Goal: Task Accomplishment & Management: Use online tool/utility

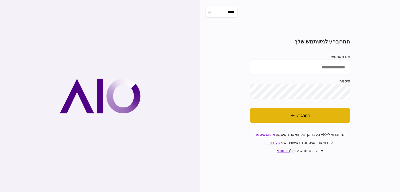
type input "******"
click at [287, 119] on button "התחבר/י" at bounding box center [300, 115] width 100 height 15
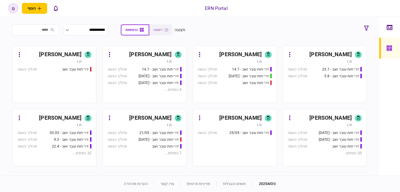
click at [68, 115] on div "ספיר ארביב" at bounding box center [60, 118] width 42 height 8
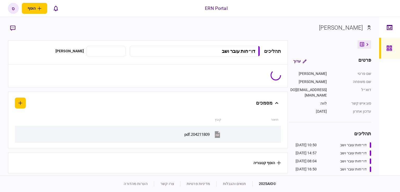
type input "**********"
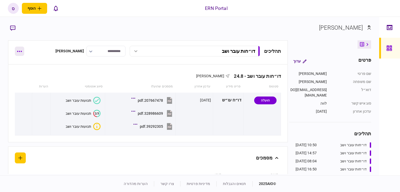
click at [21, 50] on button "button" at bounding box center [19, 51] width 9 height 9
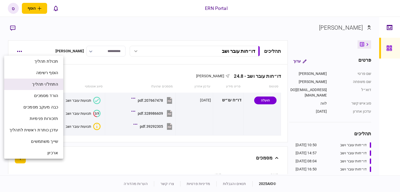
click at [30, 85] on li "התחל/י תהליך" at bounding box center [33, 84] width 59 height 11
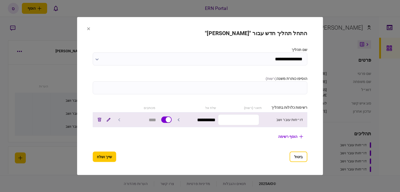
click at [240, 117] on input "text" at bounding box center [238, 119] width 41 height 11
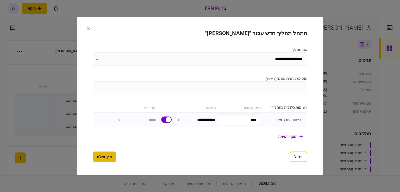
type input "****"
click at [93, 158] on button "שייך ושלח" at bounding box center [104, 157] width 23 height 10
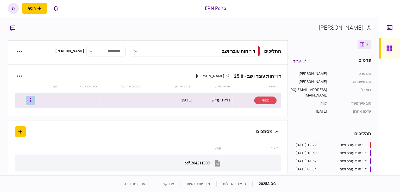
click at [32, 100] on button "button" at bounding box center [30, 100] width 9 height 9
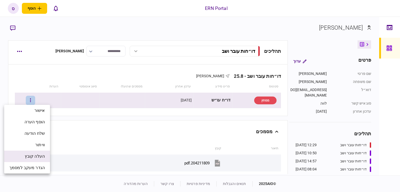
click at [41, 156] on span "העלה קובץ" at bounding box center [35, 156] width 20 height 6
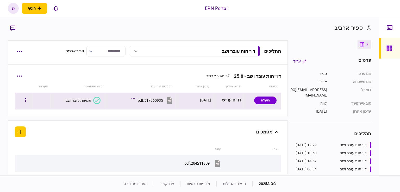
click at [81, 99] on div "תנועות עובר ושב" at bounding box center [79, 100] width 26 height 4
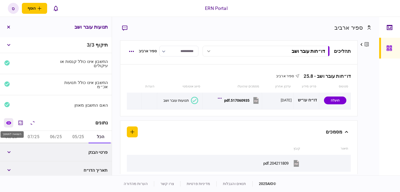
click at [9, 121] on icon "השוואה למסמך" at bounding box center [8, 122] width 5 height 3
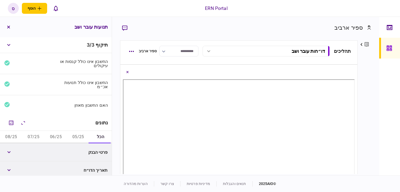
click at [363, 93] on div "פרטים ערוך שם פרטי ספיר שם משפחה ארביב דוא״ל sapirar@ern.co.il סוג איש קשר לווה…" at bounding box center [364, 107] width 14 height 134
click at [369, 105] on div "פרטים ערוך שם פרטי ספיר שם משפחה ארביב דוא״ל sapirar@ern.co.il סוג איש קשר לווה…" at bounding box center [364, 107] width 14 height 134
click at [75, 136] on button "05/25" at bounding box center [78, 137] width 22 height 12
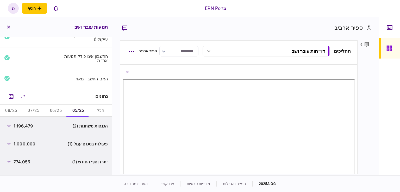
scroll to position [27, 0]
click at [23, 124] on span "1,196,479" at bounding box center [23, 125] width 19 height 6
copy span "1,196,479"
click at [8, 181] on footer "© 2025 AIO תנאים והגבלות מדיניות פרטיות צרו קשר הערות מהדורה" at bounding box center [200, 183] width 400 height 17
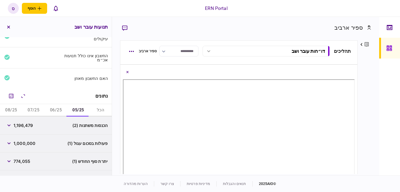
click at [21, 159] on span "774,055" at bounding box center [22, 161] width 17 height 6
copy span "774,055"
click at [369, 111] on div "פרטים ערוך שם פרטי ספיר שם משפחה ארביב דוא״ל sapirar@ern.co.il סוג איש קשר לווה…" at bounding box center [364, 107] width 14 height 134
click at [52, 112] on button "06/25" at bounding box center [56, 110] width 22 height 12
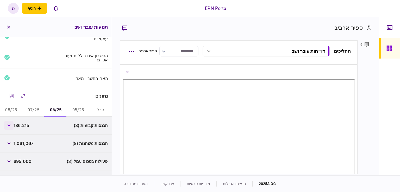
click at [14, 126] on button "button" at bounding box center [8, 125] width 9 height 9
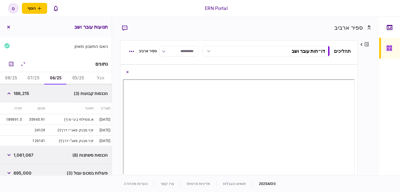
scroll to position [60, 0]
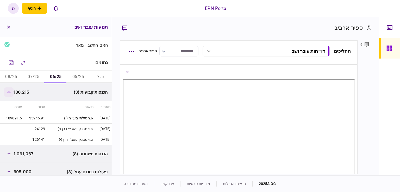
click at [11, 90] on button "button" at bounding box center [8, 91] width 9 height 9
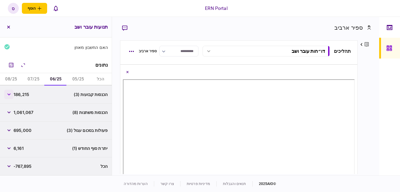
scroll to position [58, 0]
click at [10, 111] on button "button" at bounding box center [8, 112] width 9 height 9
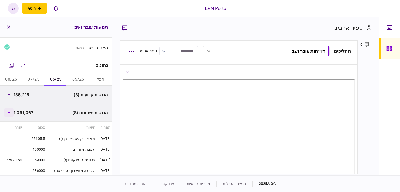
click at [10, 114] on button "button" at bounding box center [8, 112] width 9 height 9
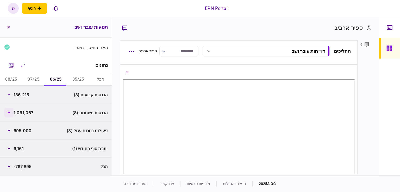
click at [10, 114] on button "button" at bounding box center [8, 112] width 9 height 9
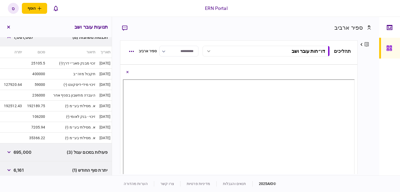
scroll to position [133, 0]
click at [9, 39] on button "button" at bounding box center [8, 37] width 9 height 9
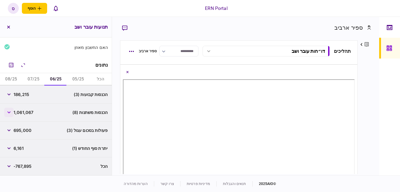
scroll to position [58, 0]
click at [20, 147] on span "6,161" at bounding box center [19, 149] width 10 height 6
copy span "6,161"
click at [366, 85] on div "פרטים ערוך שם פרטי ספיר שם משפחה ארביב דוא״ל sapirar@ern.co.il סוג איש קשר לווה…" at bounding box center [364, 107] width 14 height 134
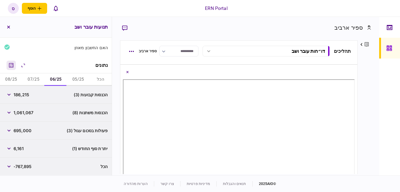
click at [11, 63] on icon "מחשבון" at bounding box center [11, 65] width 6 height 6
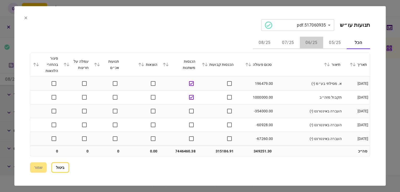
click at [309, 40] on button "06/25" at bounding box center [311, 43] width 23 height 12
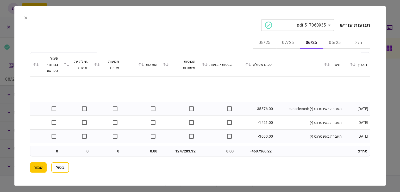
scroll to position [731, 0]
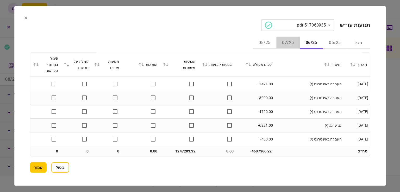
click at [286, 42] on button "07/25" at bounding box center [287, 43] width 23 height 12
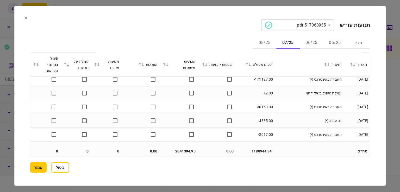
scroll to position [717, 0]
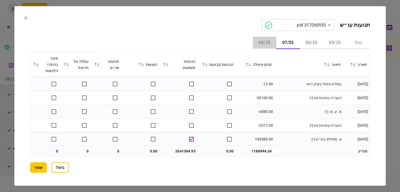
click at [264, 41] on button "08/25" at bounding box center [264, 43] width 23 height 12
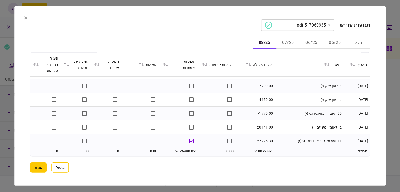
scroll to position [1021, 0]
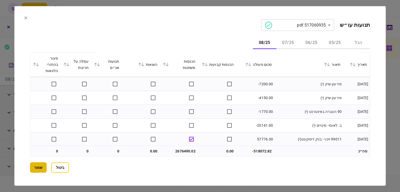
click at [36, 170] on button "שמור" at bounding box center [38, 167] width 17 height 10
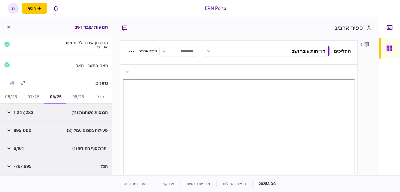
scroll to position [40, 0]
click at [37, 96] on button "07/25" at bounding box center [33, 97] width 22 height 12
click at [10, 98] on button "08/25" at bounding box center [11, 97] width 22 height 12
click at [57, 97] on button "06/25" at bounding box center [56, 97] width 22 height 12
click at [22, 112] on span "1,247,283" at bounding box center [24, 113] width 20 height 6
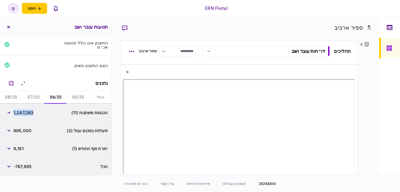
click at [22, 112] on span "1,247,283" at bounding box center [24, 113] width 20 height 6
copy span "1,247,283"
click at [367, 107] on div "פרטים ערוך שם פרטי ספיר שם משפחה ארביב דוא״ל sapirar@ern.co.il סוג איש קשר לווה…" at bounding box center [364, 107] width 14 height 134
click at [35, 96] on button "07/25" at bounding box center [33, 97] width 22 height 12
click at [27, 113] on span "2,641,394" at bounding box center [24, 113] width 21 height 6
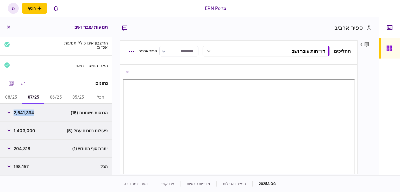
click at [27, 113] on span "2,641,394" at bounding box center [24, 113] width 21 height 6
copy span "2,641,394"
click at [372, 105] on div "ספיר ארביב פרטים ערוך שם פרטי ספיר שם משפחה ארביב דוא״ל sapirar@ern.co.il סוג א…" at bounding box center [245, 96] width 267 height 159
click at [20, 147] on span "204,318" at bounding box center [22, 149] width 17 height 6
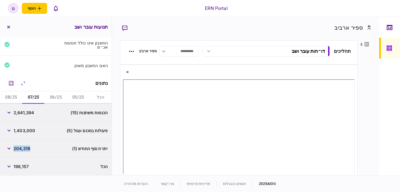
copy span "204,318"
click at [14, 99] on button "08/25" at bounding box center [11, 97] width 22 height 12
click at [25, 113] on span "2,676,490" at bounding box center [24, 113] width 21 height 6
copy span "2,676,490"
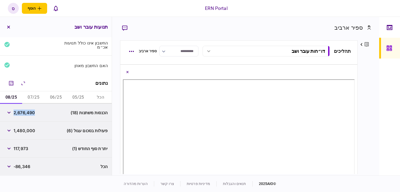
click at [365, 84] on div "פרטים ערוך שם פרטי ספיר שם משפחה ארביב דוא״ל sapirar@ern.co.il סוג איש קשר לווה…" at bounding box center [364, 107] width 14 height 134
click at [25, 149] on span "117,973" at bounding box center [21, 149] width 15 height 6
copy span "117,973"
